Goal: Connect with others: Connect with others

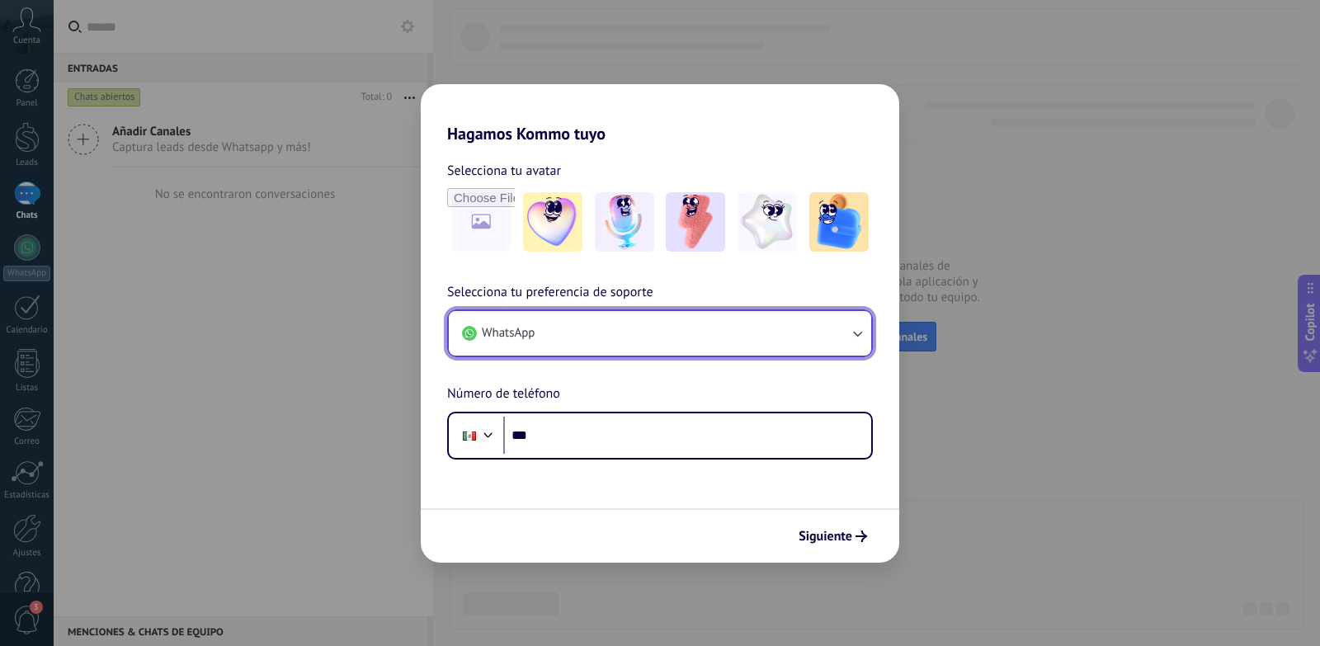
click at [859, 345] on button "WhatsApp" at bounding box center [660, 333] width 422 height 45
